Goal: Find specific page/section: Find specific page/section

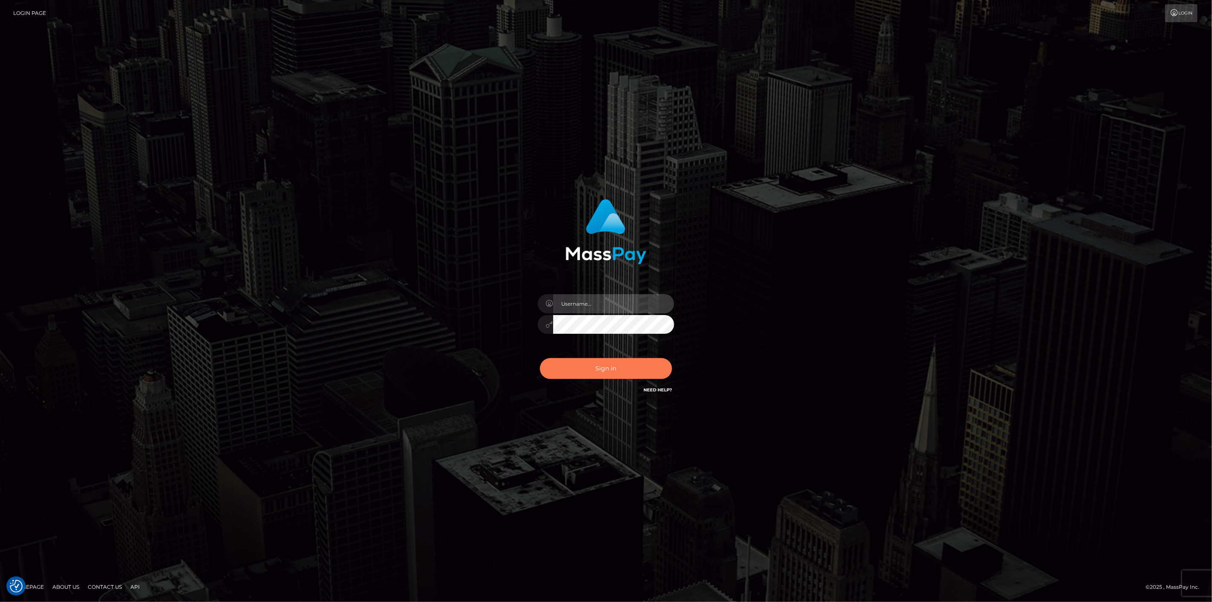
type input "scott.cm"
click at [581, 376] on button "Sign in" at bounding box center [606, 368] width 132 height 21
type input "scott.cm"
click at [569, 364] on button "Sign in" at bounding box center [606, 368] width 132 height 21
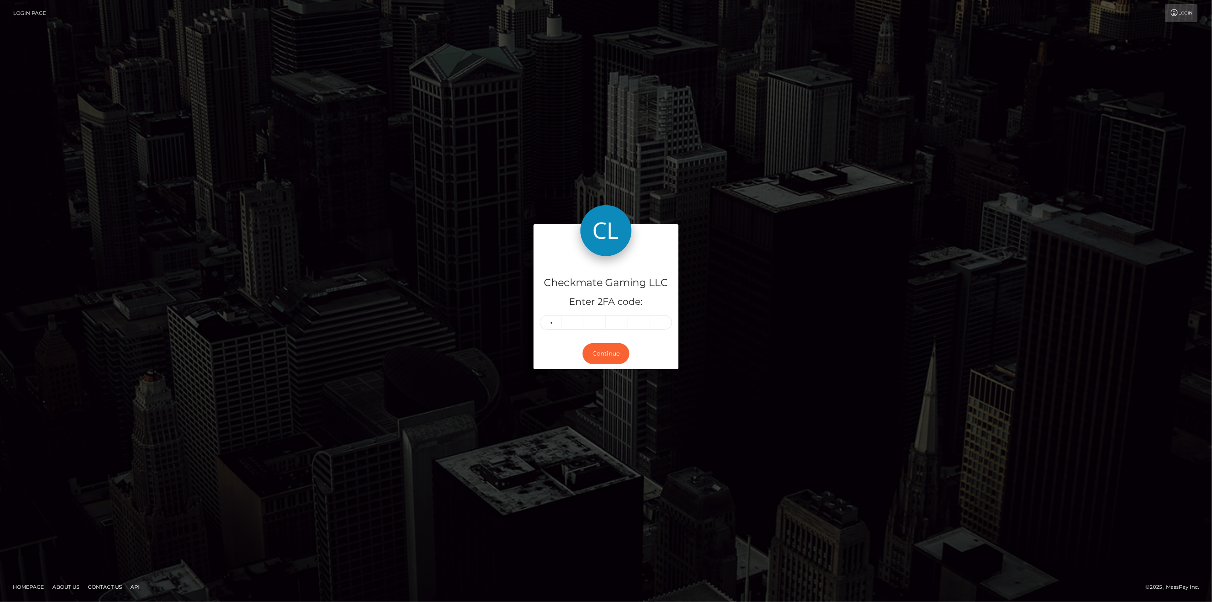
type input "7"
type input "3"
type input "5"
type input "0"
type input "1"
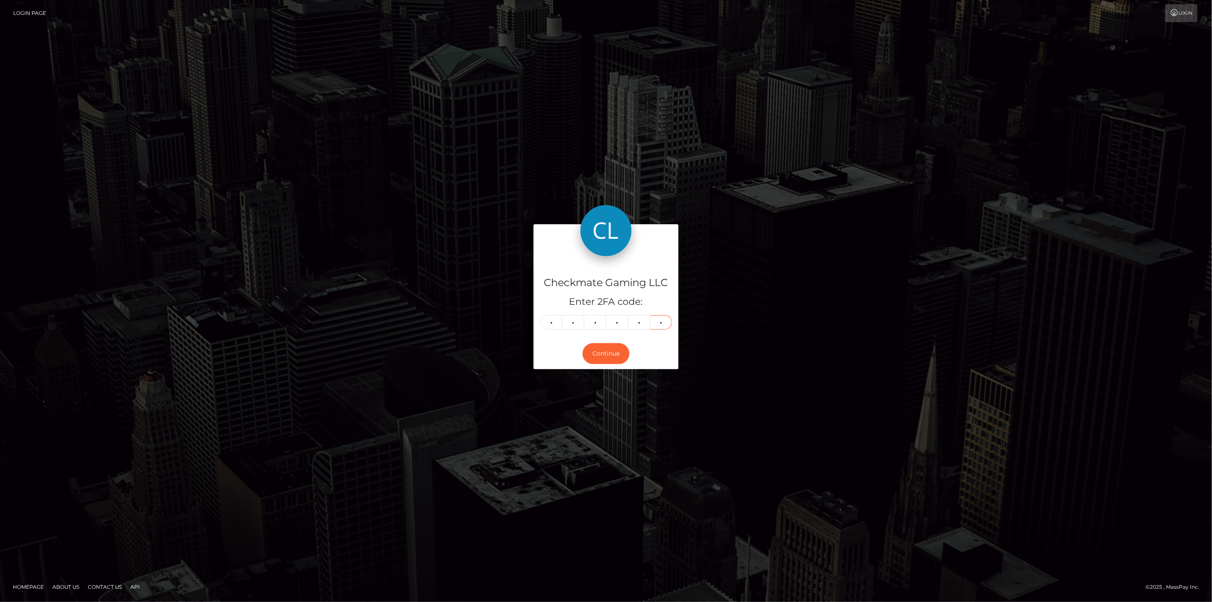
type input "9"
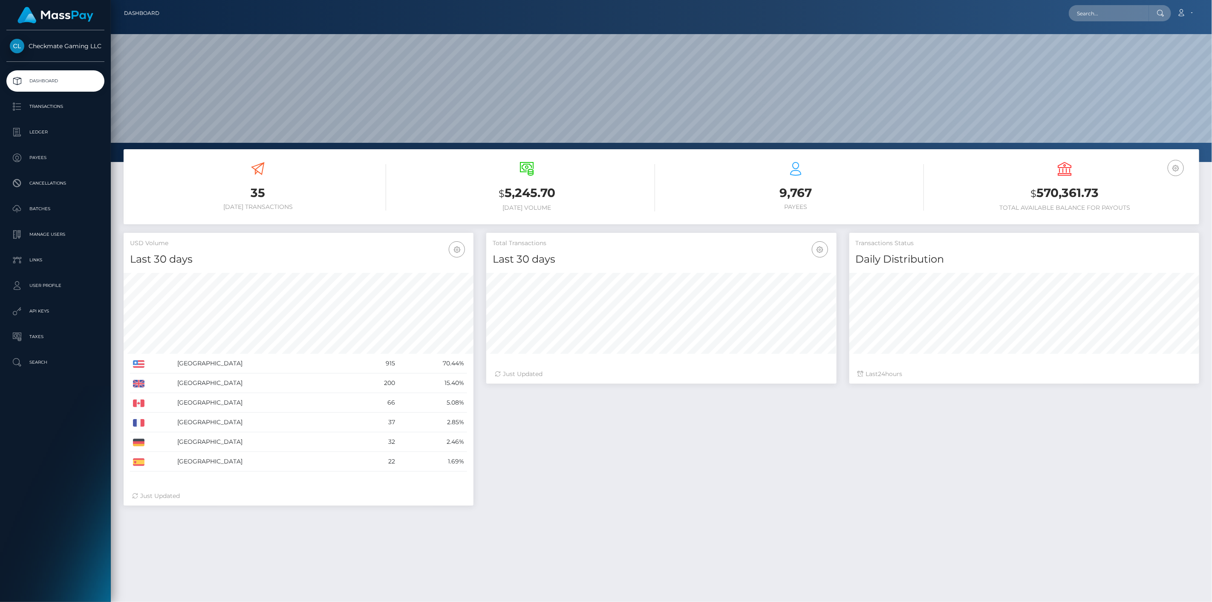
scroll to position [151, 350]
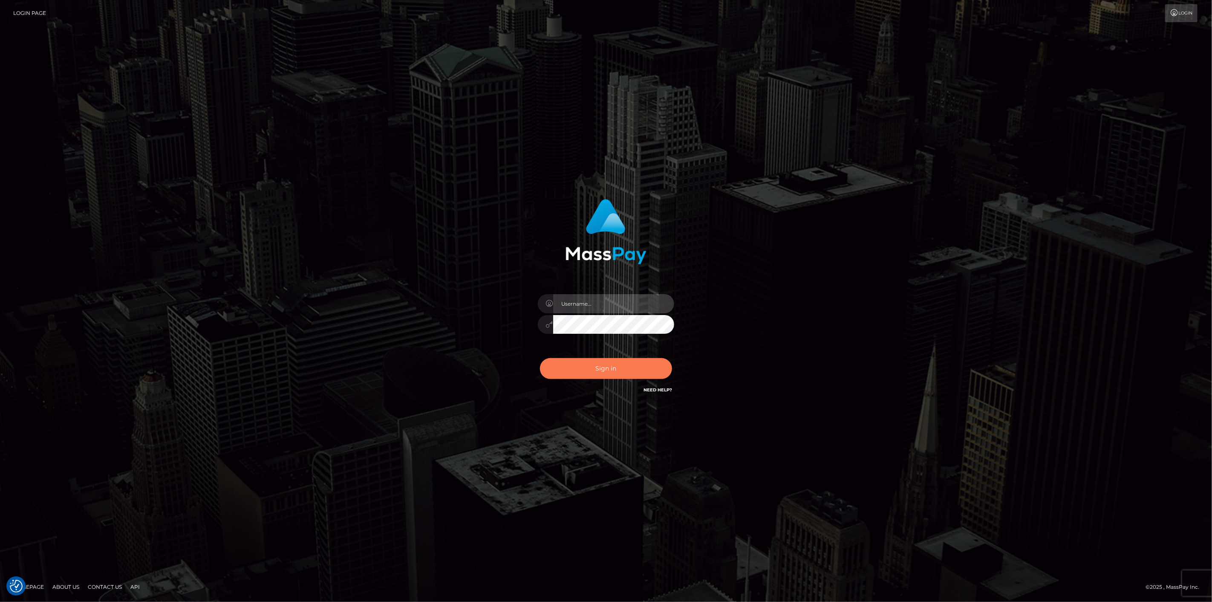
type input "[DOMAIN_NAME]"
click at [648, 369] on button "Sign in" at bounding box center [606, 368] width 132 height 21
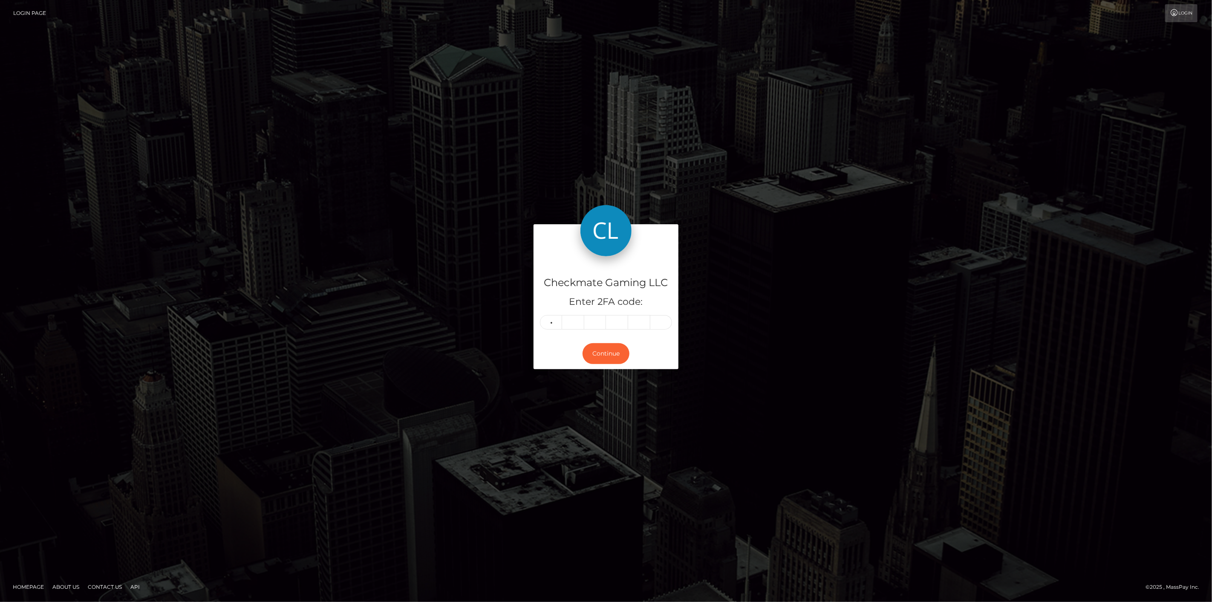
type input "1"
type input "4"
type input "9"
type input "4"
type input "6"
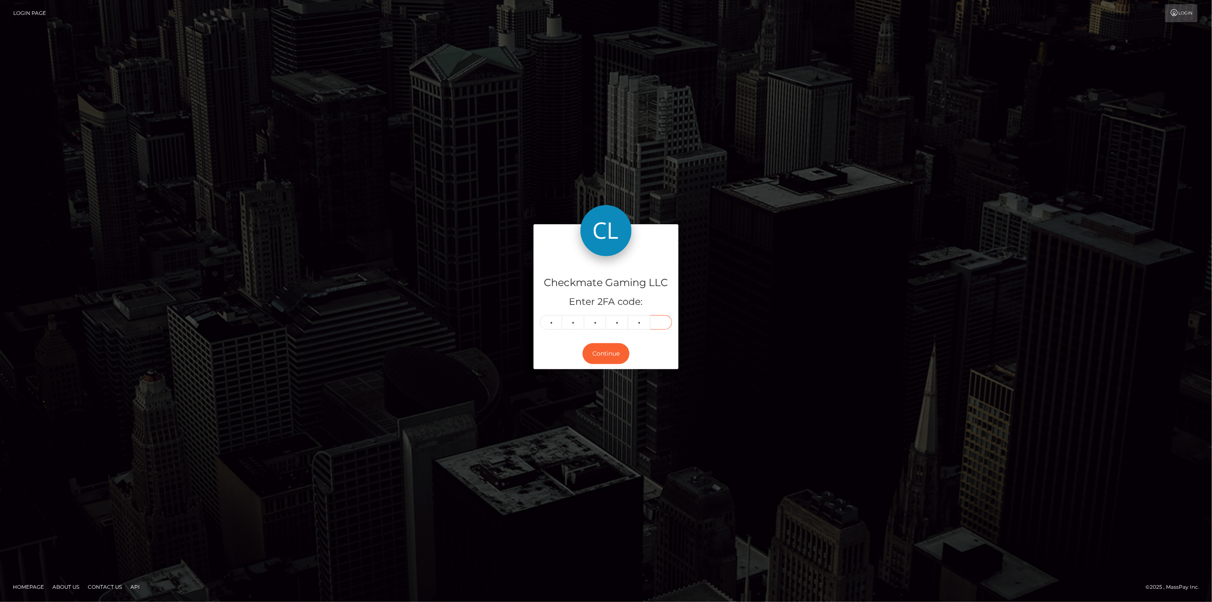
type input "2"
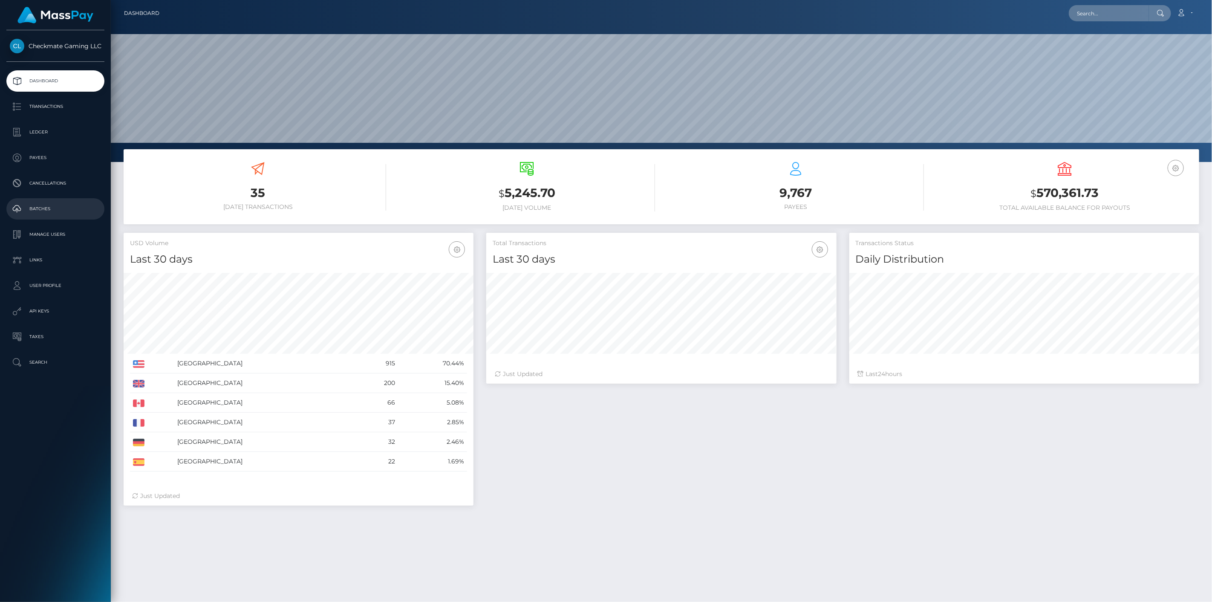
scroll to position [151, 350]
click at [46, 159] on p "Payees" at bounding box center [55, 157] width 91 height 13
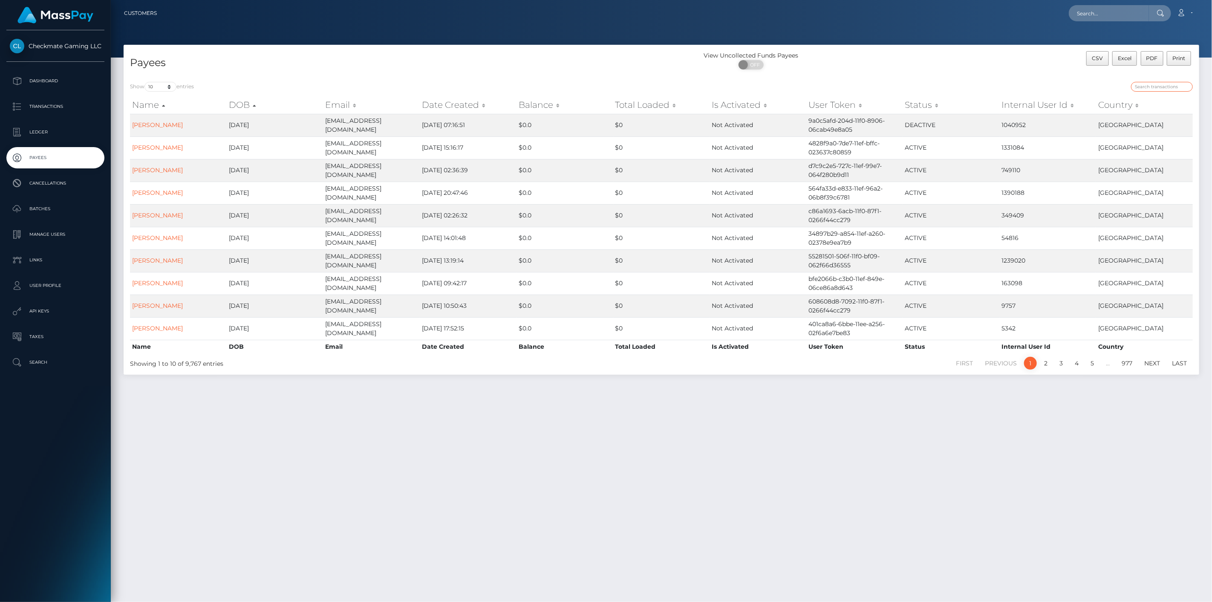
paste input "1394997"
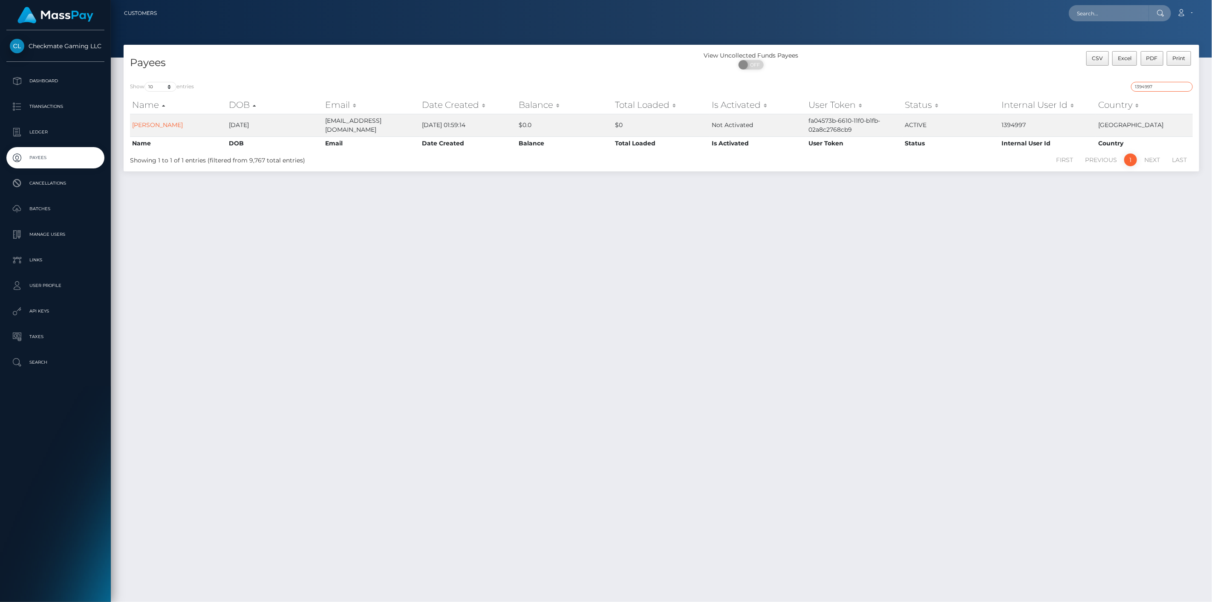
drag, startPoint x: 1160, startPoint y: 89, endPoint x: 1065, endPoint y: 87, distance: 95.5
click at [1067, 87] on div "1394997" at bounding box center [930, 88] width 525 height 12
paste input "793758"
drag, startPoint x: 1162, startPoint y: 91, endPoint x: 1058, endPoint y: 92, distance: 104.4
click at [1058, 92] on div "793758" at bounding box center [930, 88] width 525 height 12
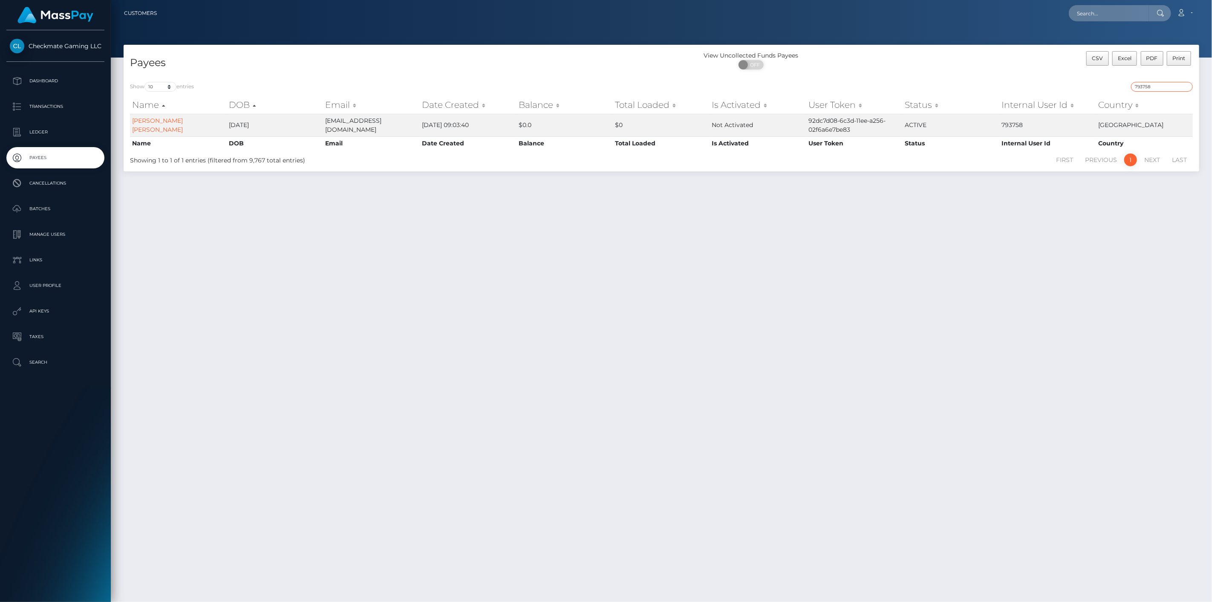
paste input "1394997"
click at [1170, 85] on input "1394997" at bounding box center [1162, 87] width 62 height 10
paste input "45274"
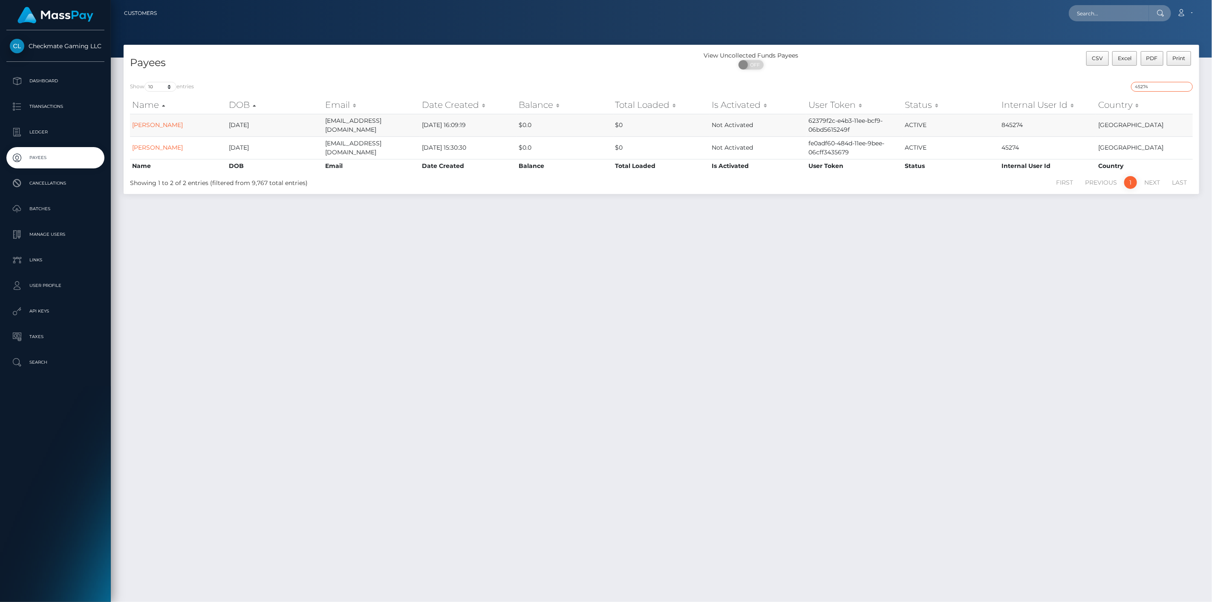
type input "45274"
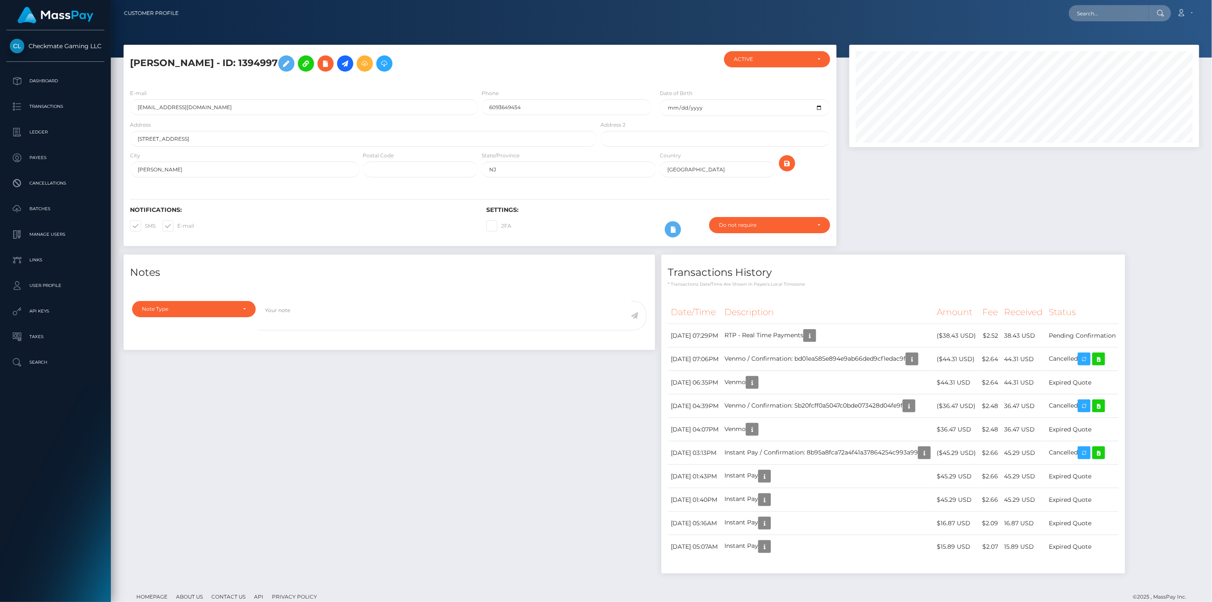
scroll to position [102, 350]
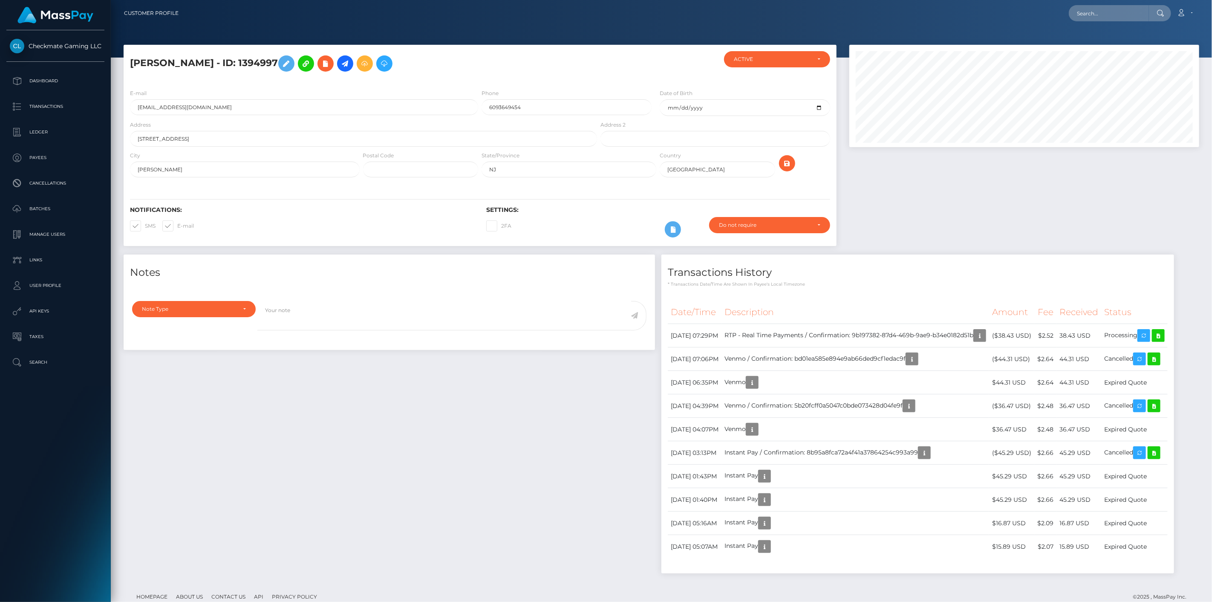
scroll to position [102, 350]
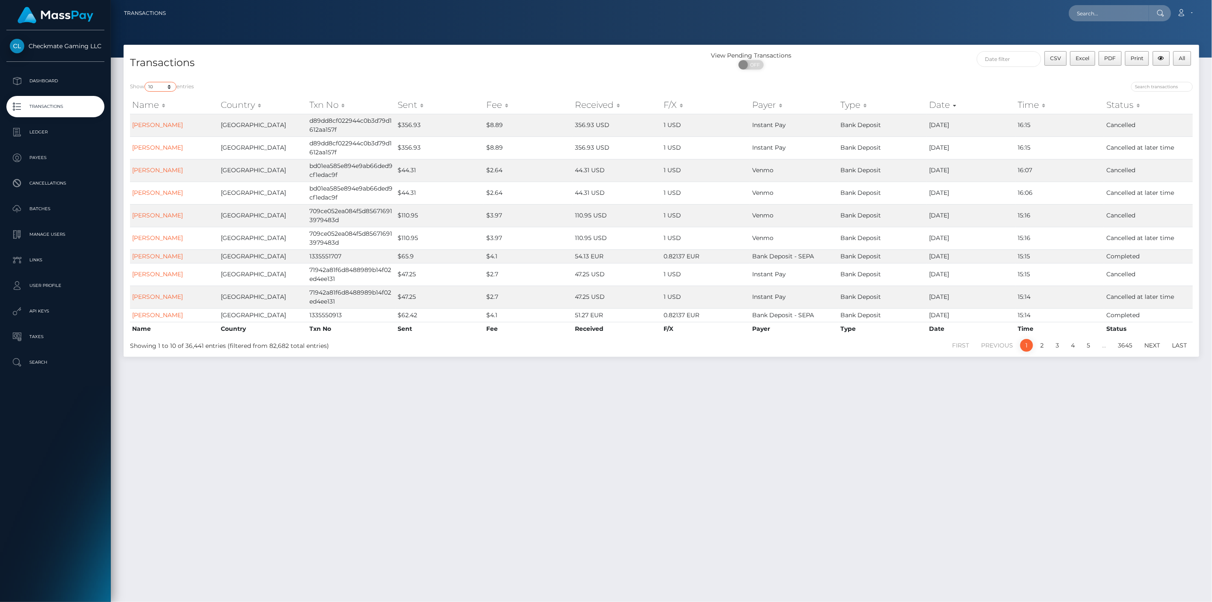
drag, startPoint x: 162, startPoint y: 84, endPoint x: 162, endPoint y: 90, distance: 6.8
click at [162, 84] on select "10 25 50 100 250 500 1,000 3,500" at bounding box center [160, 87] width 32 height 10
select select "250"
click at [145, 82] on select "10 25 50 100 250 500 1,000 3,500" at bounding box center [160, 87] width 32 height 10
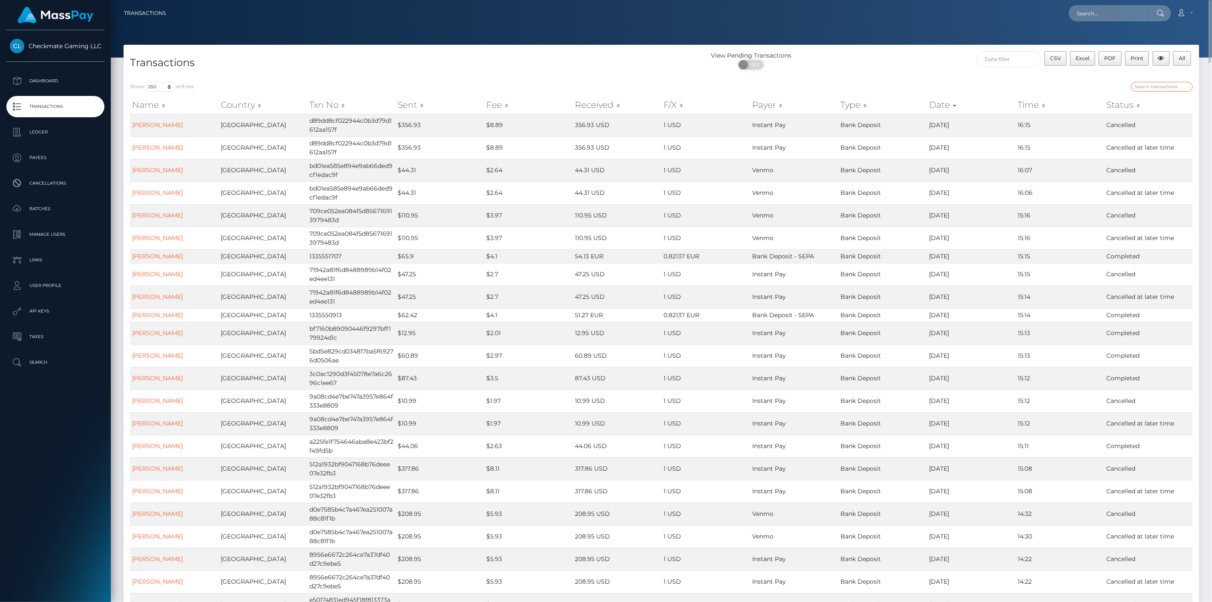
click at [1162, 87] on input "search" at bounding box center [1162, 87] width 62 height 10
type input "cancelled"
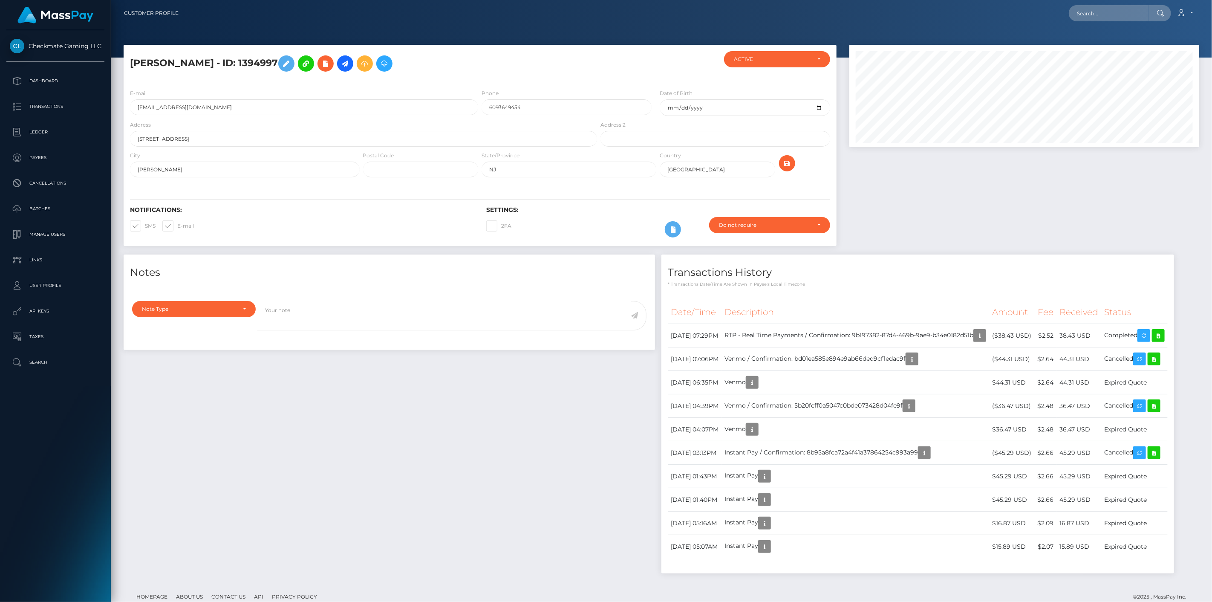
scroll to position [102, 350]
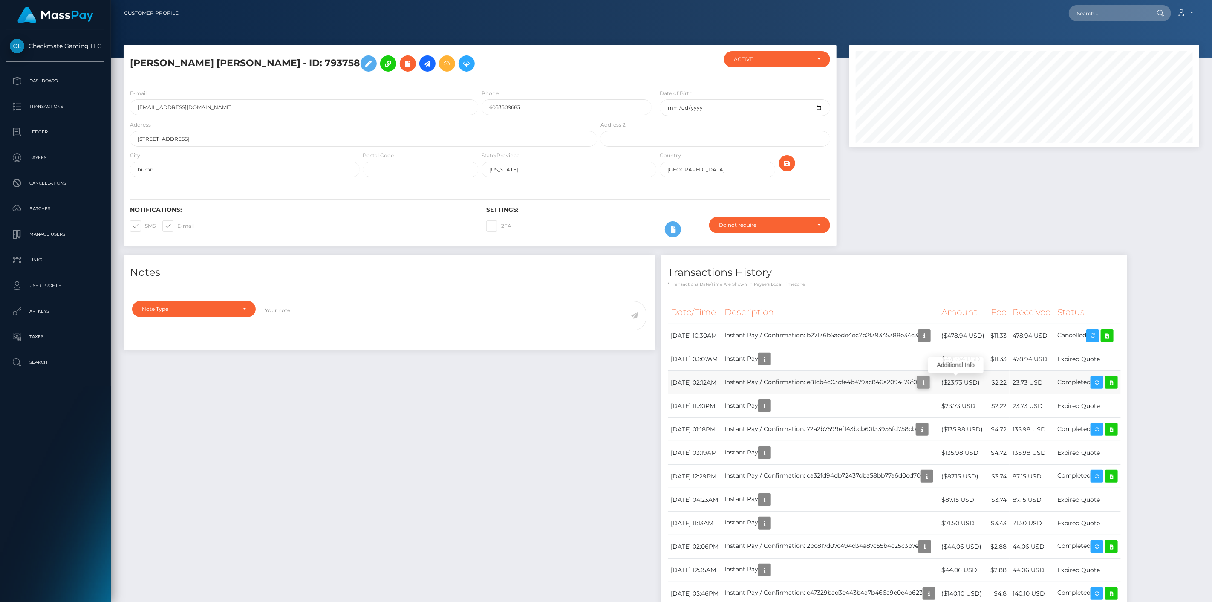
scroll to position [102, 350]
click at [930, 378] on button "button" at bounding box center [923, 382] width 13 height 13
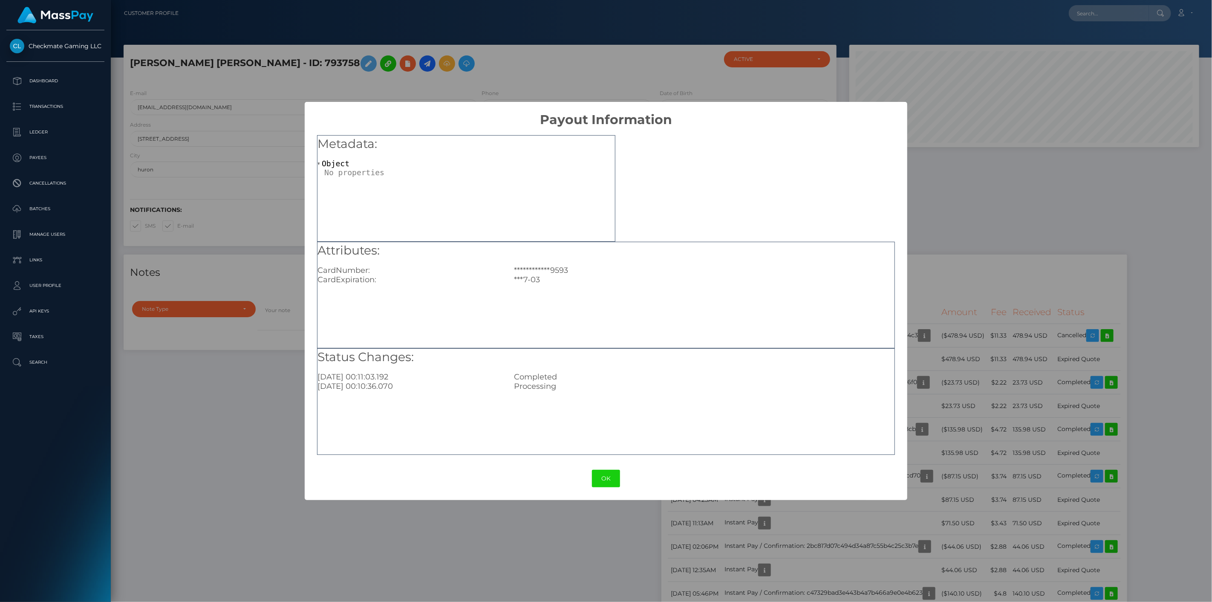
click at [964, 332] on div "**********" at bounding box center [606, 301] width 1212 height 602
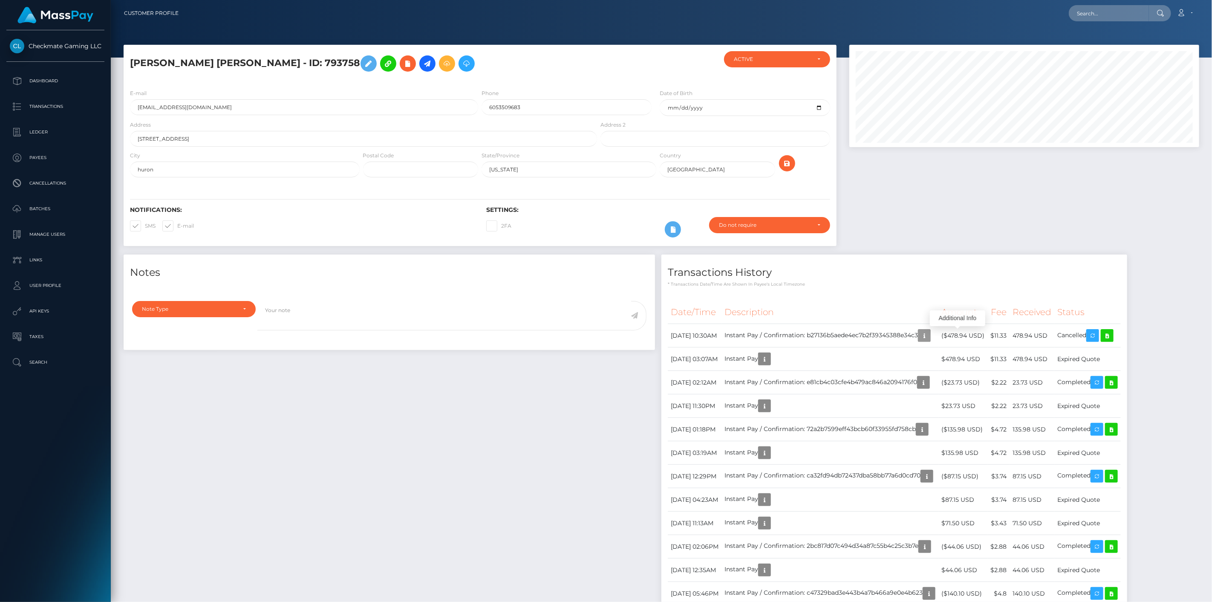
click at [929, 332] on icon "button" at bounding box center [924, 335] width 10 height 11
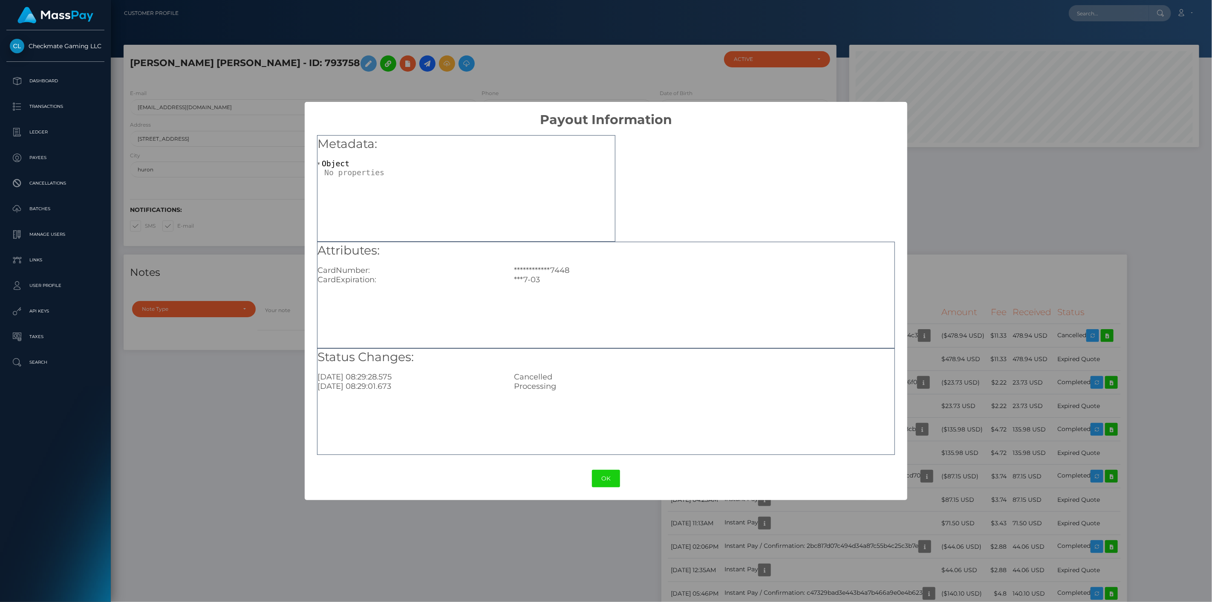
click at [962, 333] on div "**********" at bounding box center [606, 301] width 1212 height 602
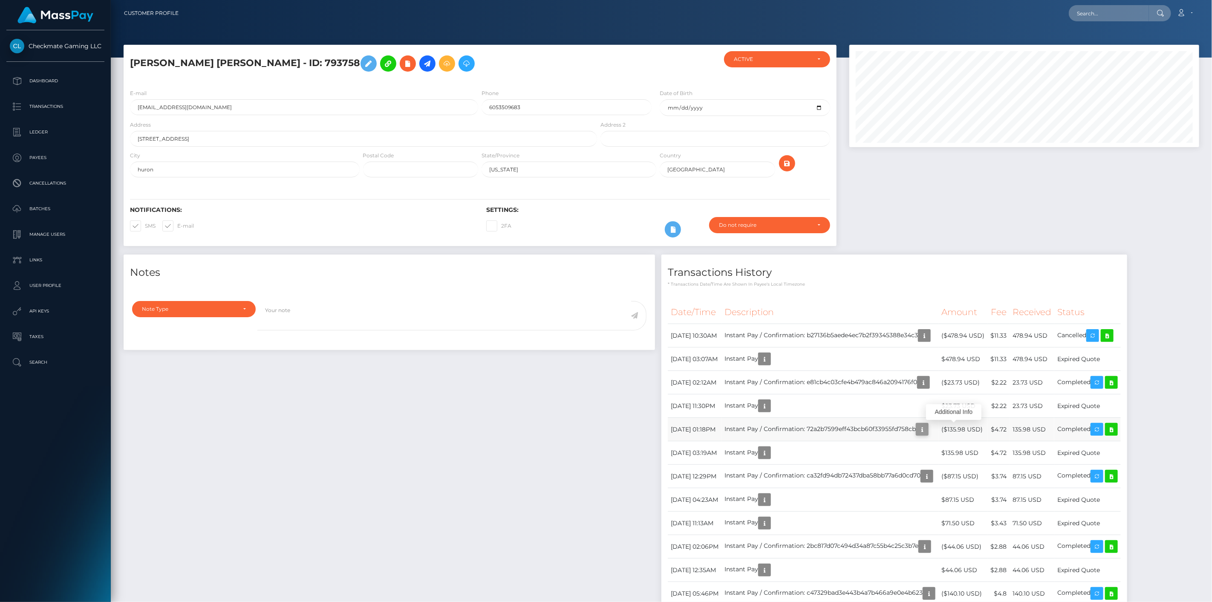
click at [927, 426] on icon "button" at bounding box center [922, 429] width 10 height 11
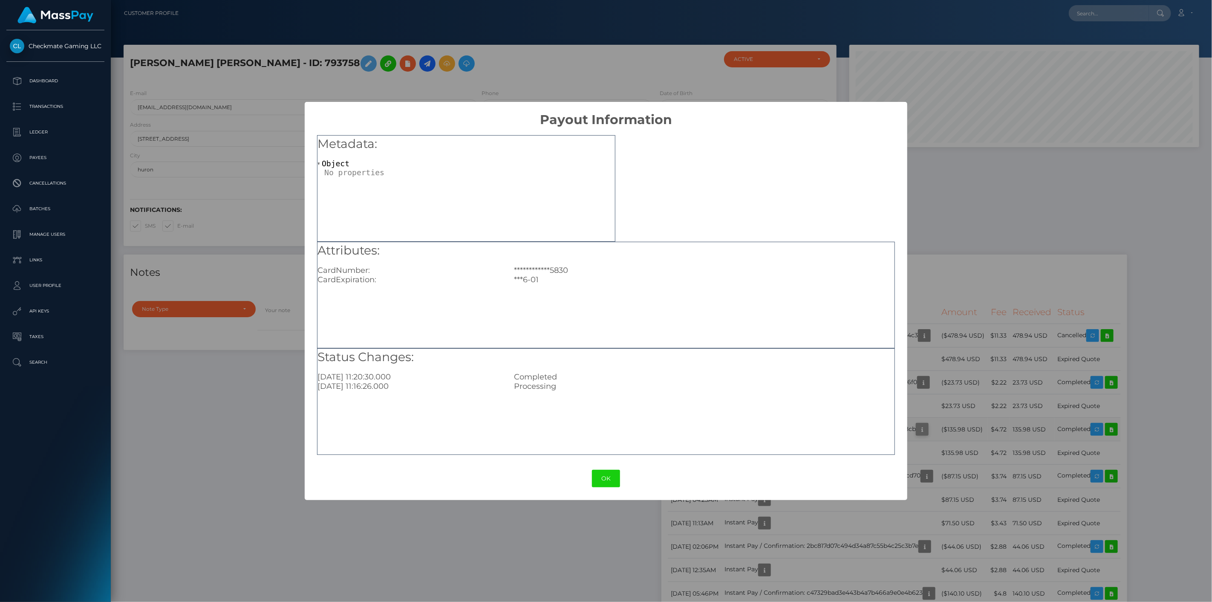
click at [952, 426] on div "**********" at bounding box center [606, 301] width 1212 height 602
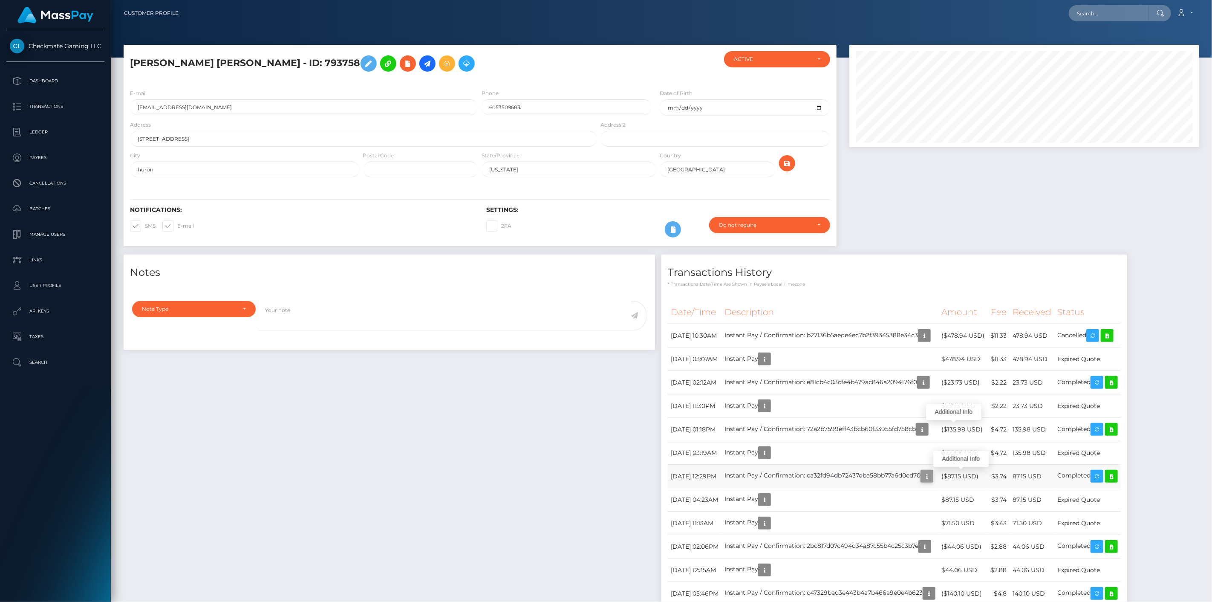
click at [932, 481] on icon "button" at bounding box center [927, 476] width 10 height 11
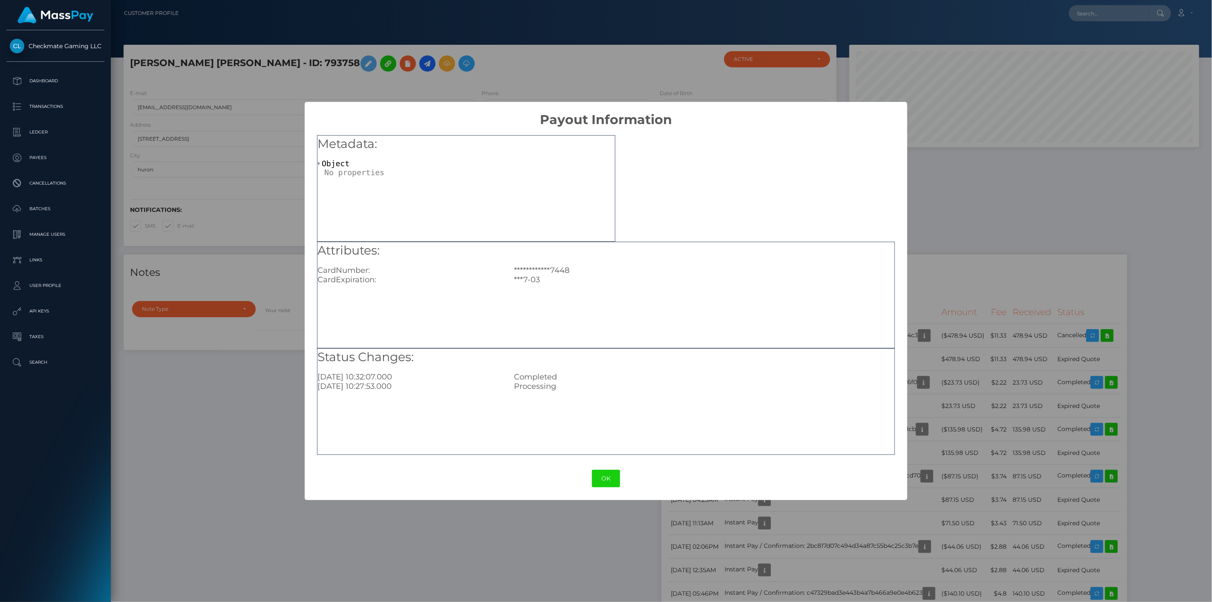
click at [959, 476] on div "**********" at bounding box center [606, 301] width 1212 height 602
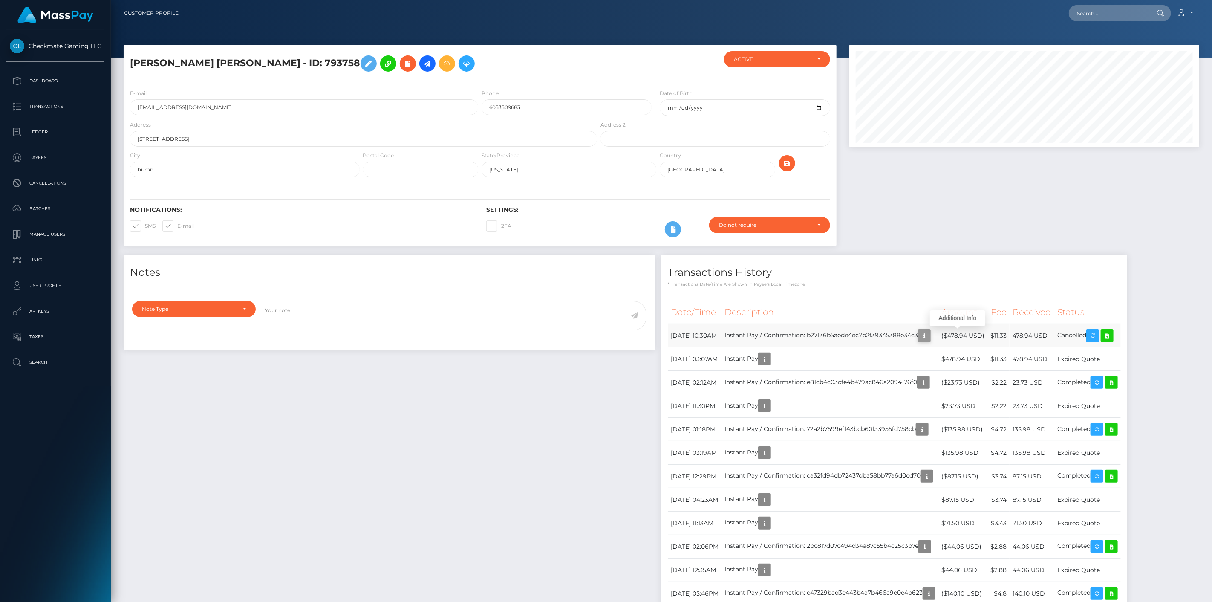
click at [929, 335] on icon "button" at bounding box center [924, 335] width 10 height 11
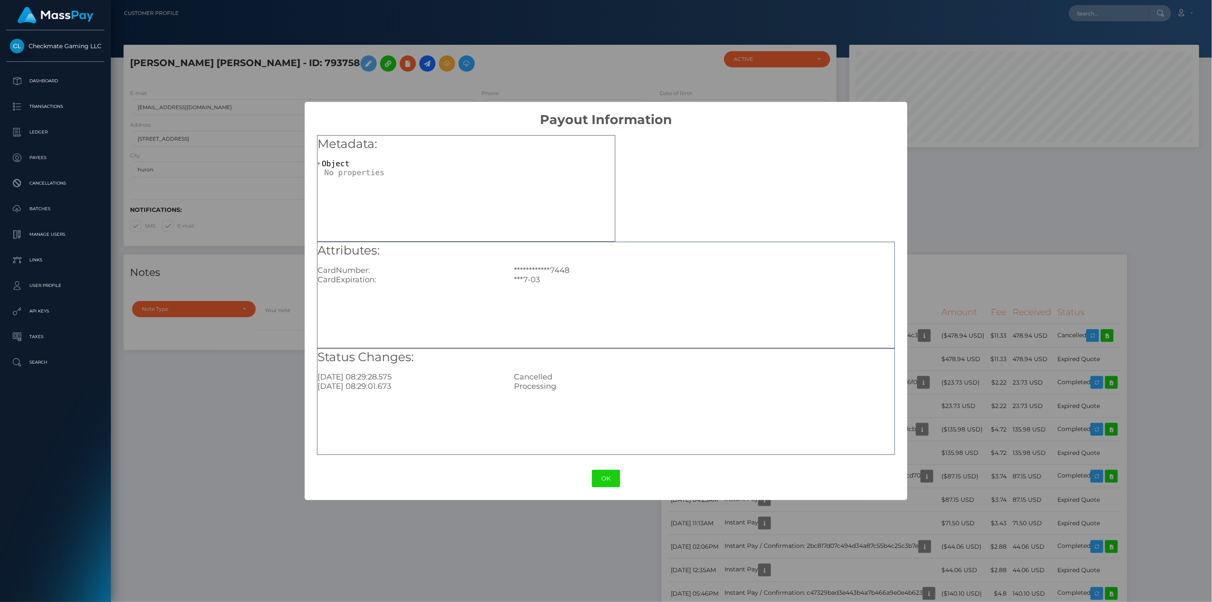
click at [952, 261] on div "**********" at bounding box center [606, 301] width 1212 height 602
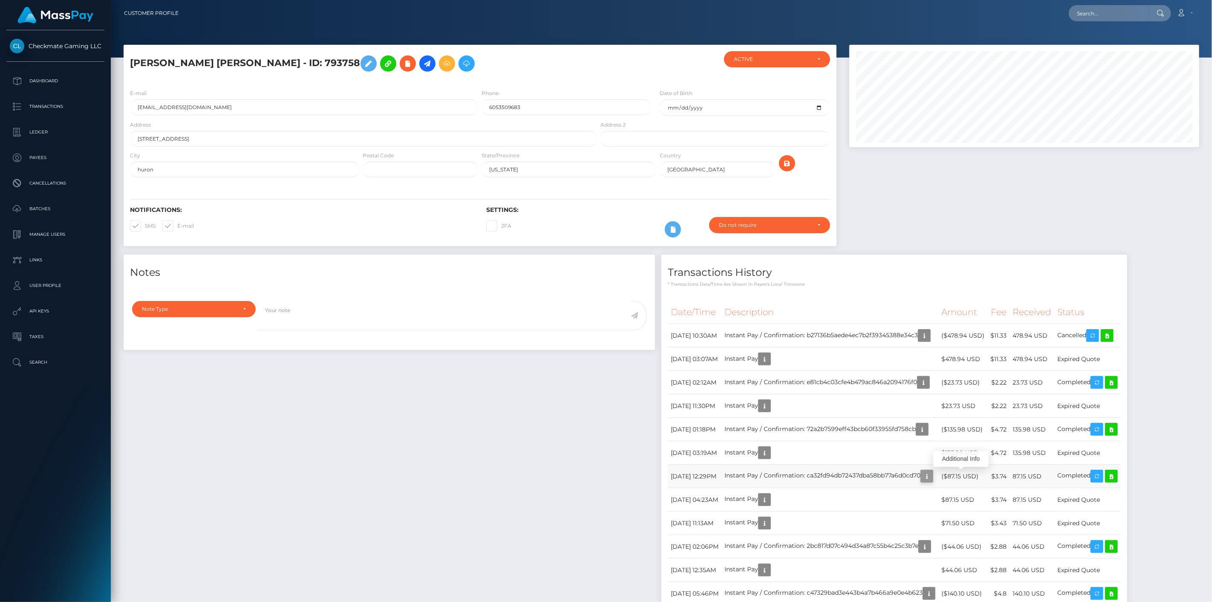
click at [932, 473] on icon "button" at bounding box center [927, 476] width 10 height 11
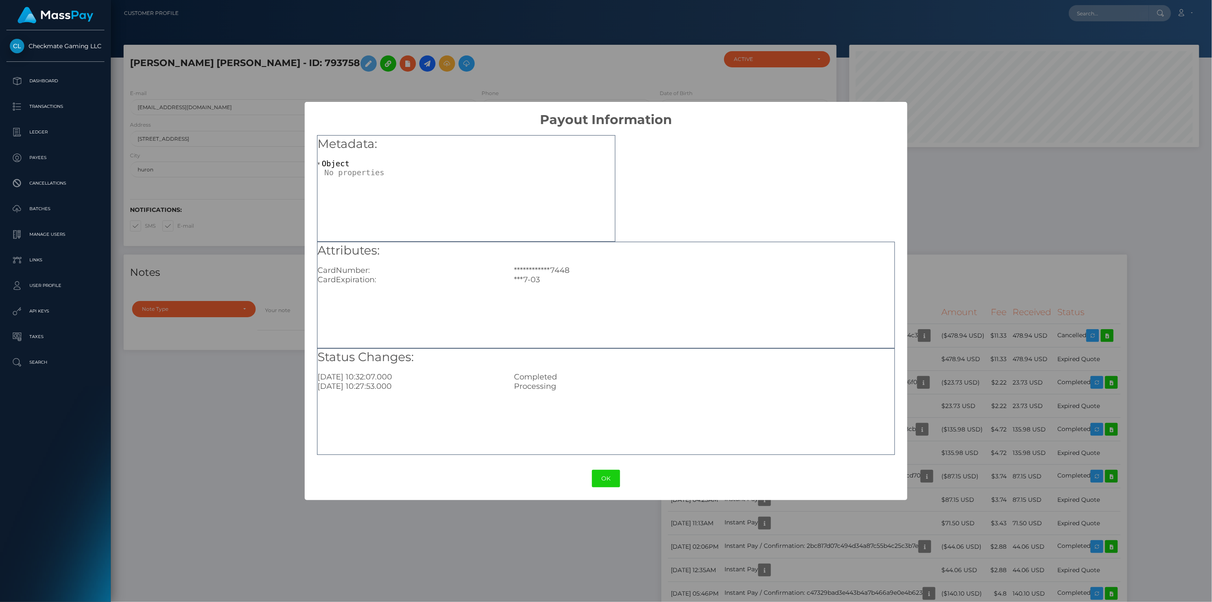
drag, startPoint x: 966, startPoint y: 473, endPoint x: 938, endPoint y: 465, distance: 28.7
click at [964, 473] on div "**********" at bounding box center [606, 301] width 1212 height 602
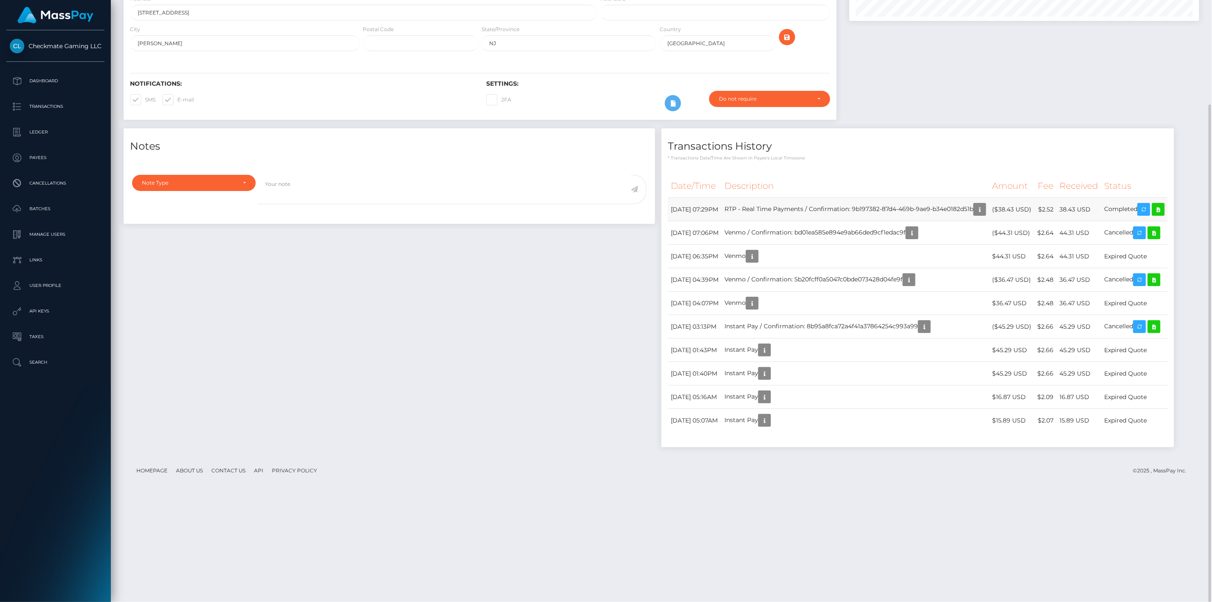
scroll to position [102, 350]
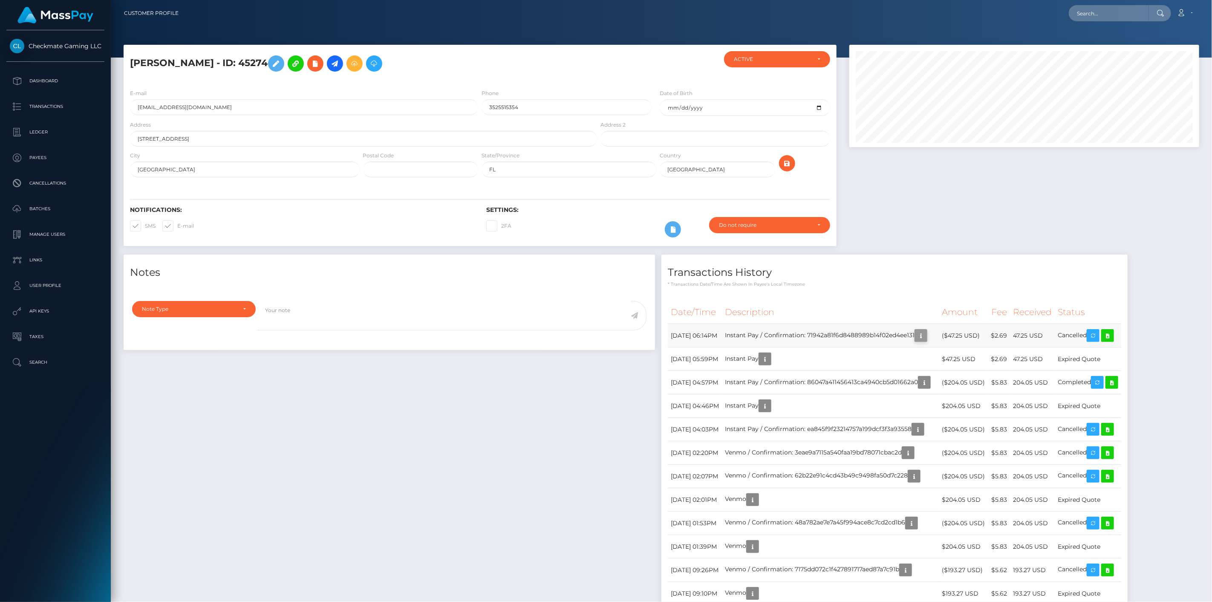
scroll to position [102, 350]
click at [926, 336] on icon "button" at bounding box center [921, 335] width 10 height 11
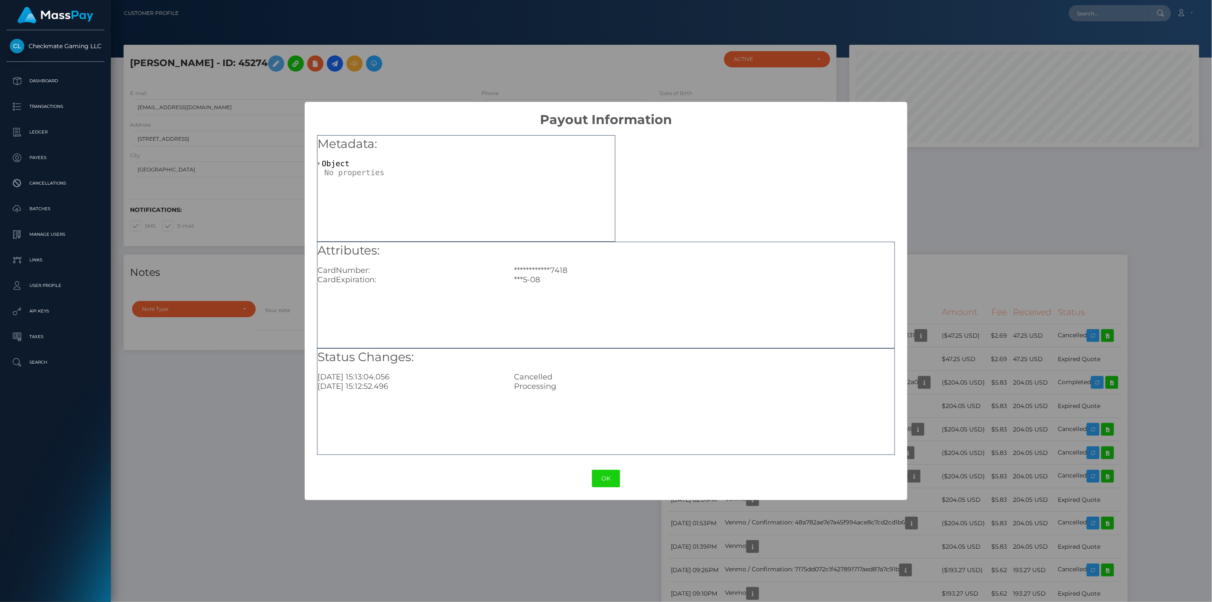
click at [979, 252] on div "**********" at bounding box center [606, 301] width 1212 height 602
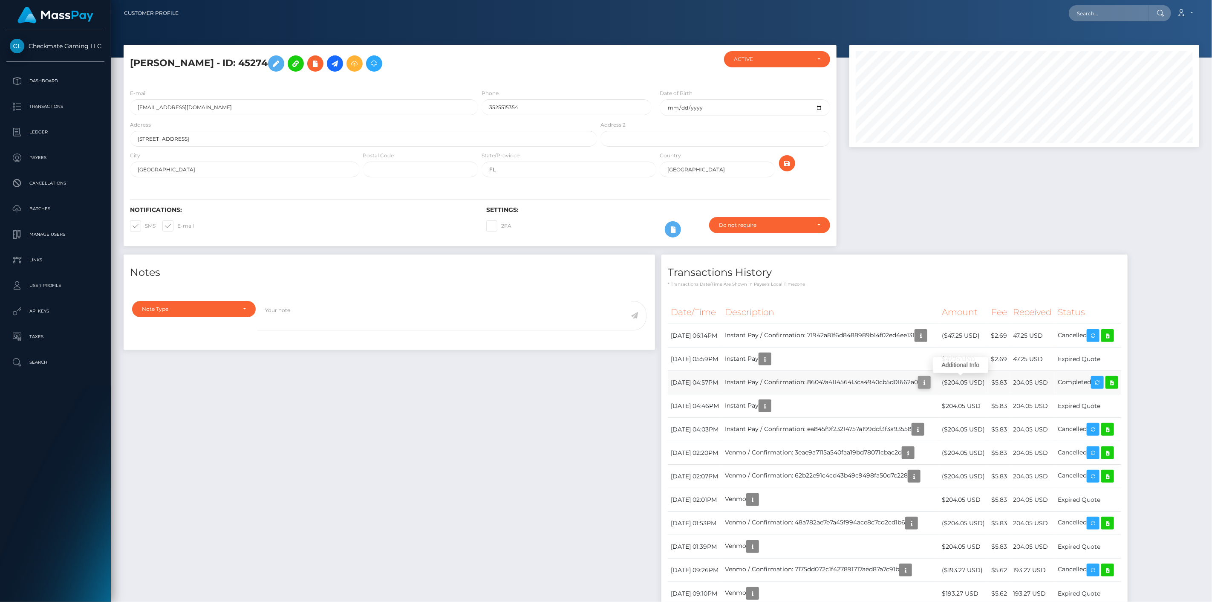
click at [929, 383] on icon "button" at bounding box center [924, 382] width 10 height 11
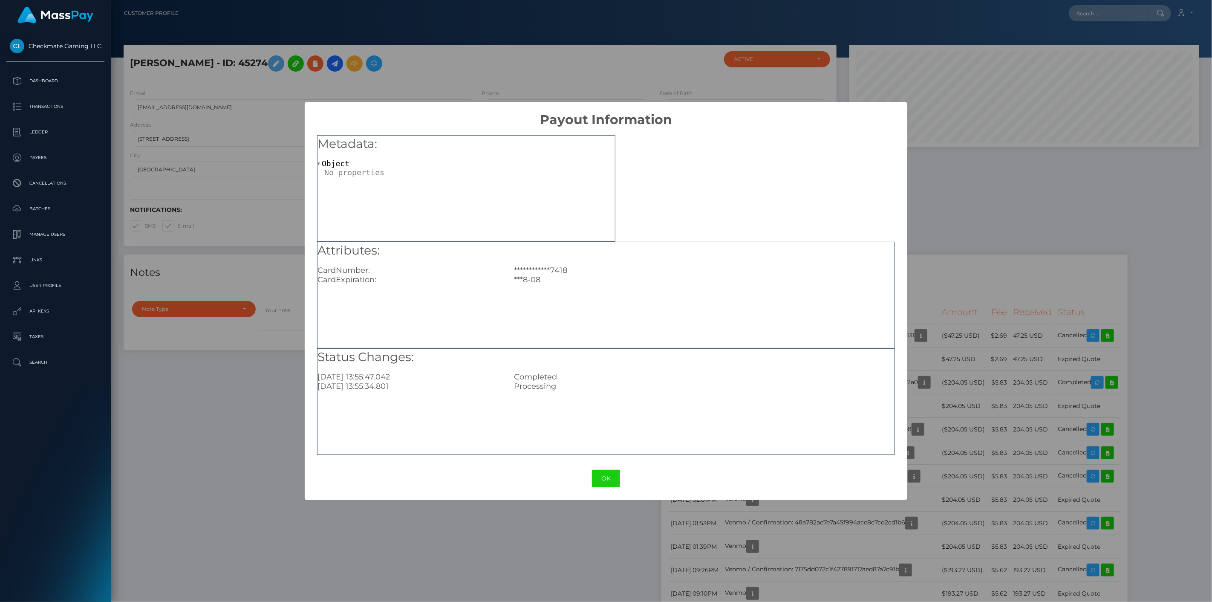
click at [958, 334] on div "**********" at bounding box center [606, 301] width 1212 height 602
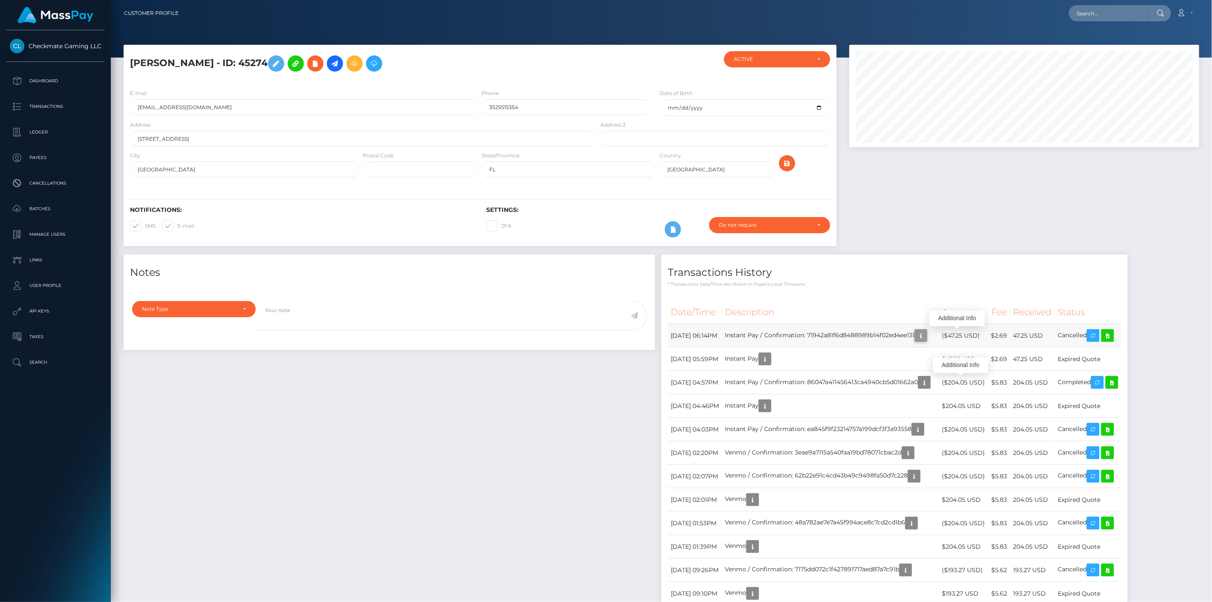
click at [926, 334] on icon "button" at bounding box center [921, 335] width 10 height 11
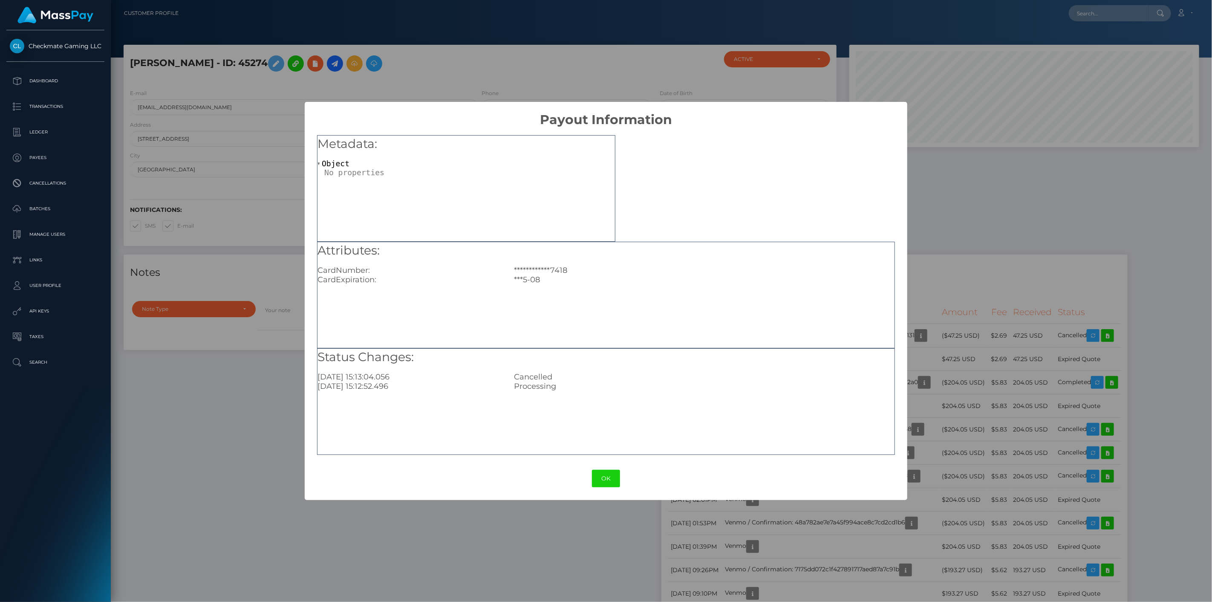
click at [962, 202] on div "**********" at bounding box center [606, 301] width 1212 height 602
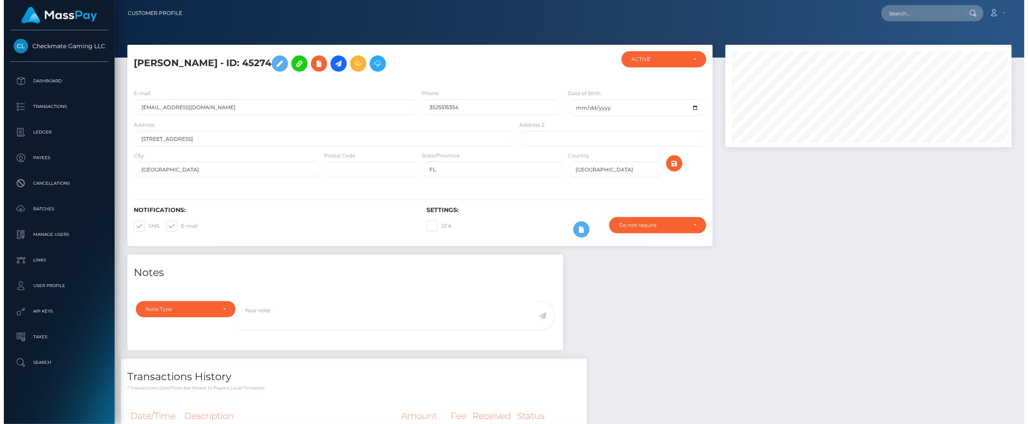
scroll to position [102, 289]
